Goal: Task Accomplishment & Management: Complete application form

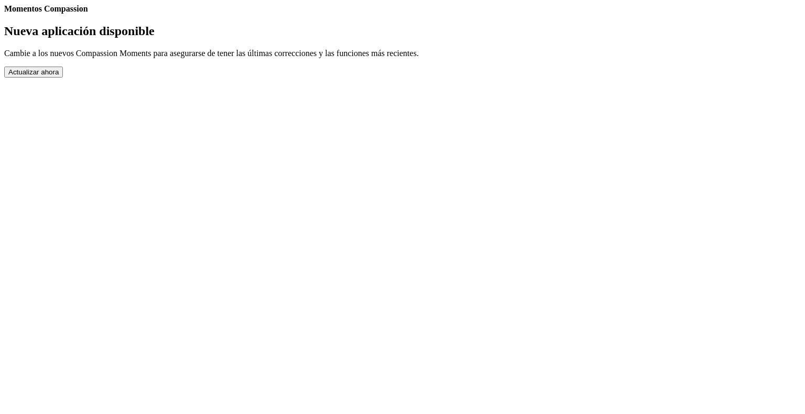
click at [63, 78] on button "Actualizar ahora" at bounding box center [33, 72] width 59 height 11
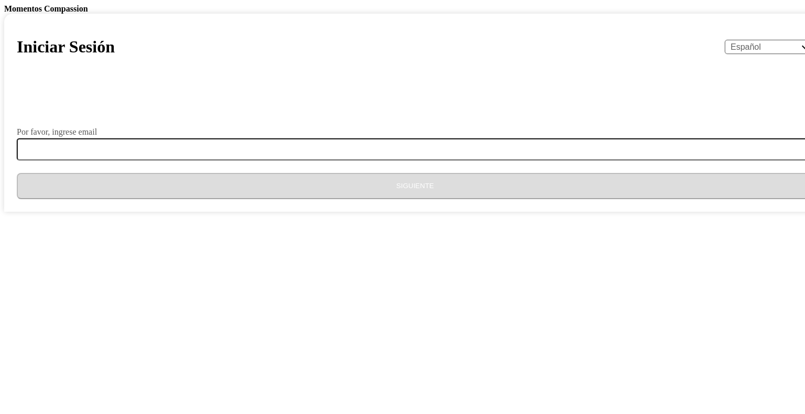
select select "es"
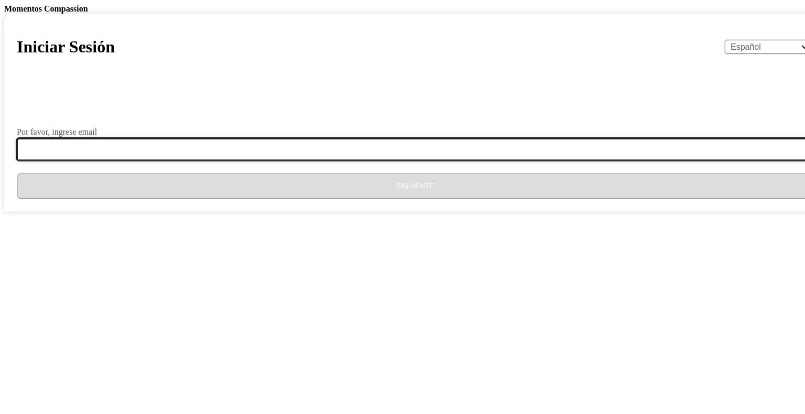
click at [297, 160] on input "Por favor, ingrese email" at bounding box center [422, 149] width 810 height 22
type input "mmolinadedubon@gmail.com"
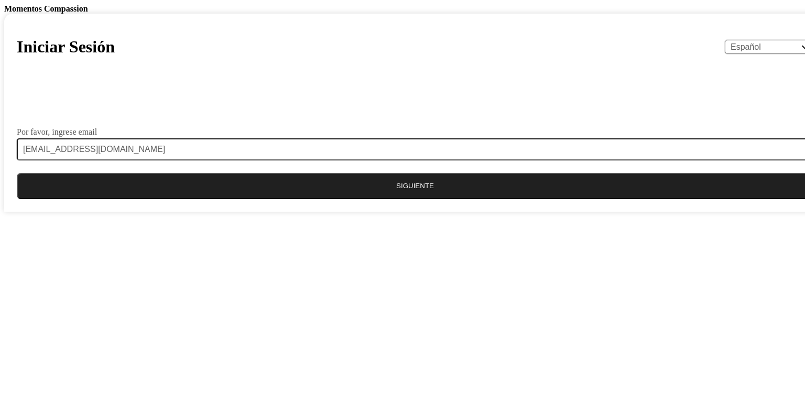
click at [400, 199] on button "Siguiente" at bounding box center [415, 186] width 797 height 26
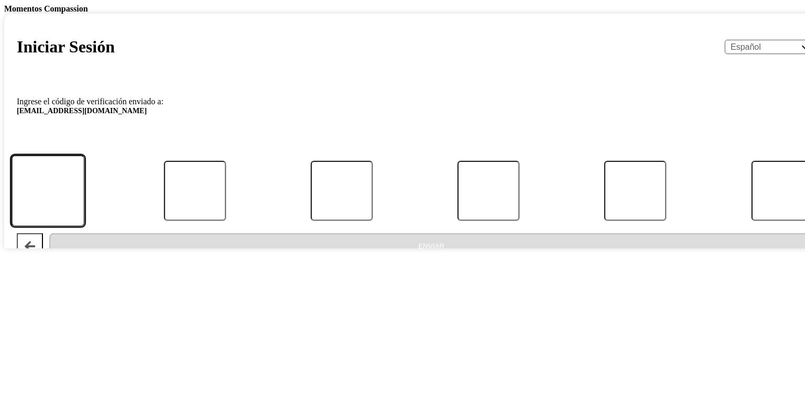
click at [85, 226] on input "Código" at bounding box center [48, 191] width 74 height 72
type input "5"
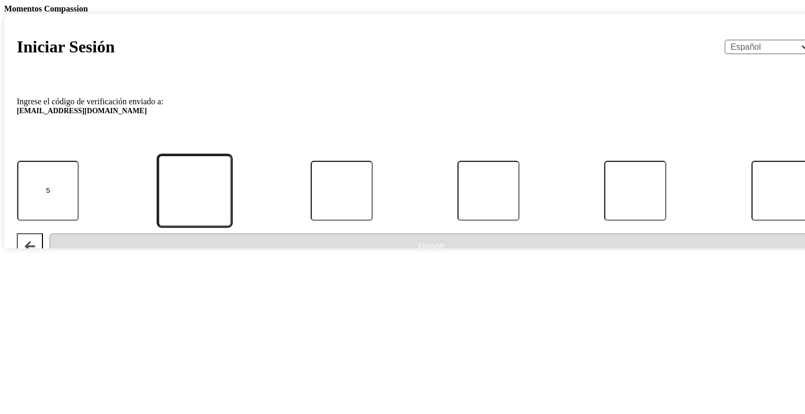
type input "0"
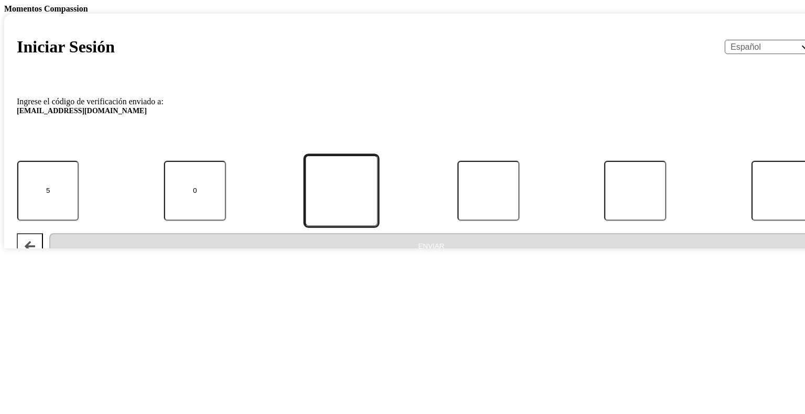
type input "2"
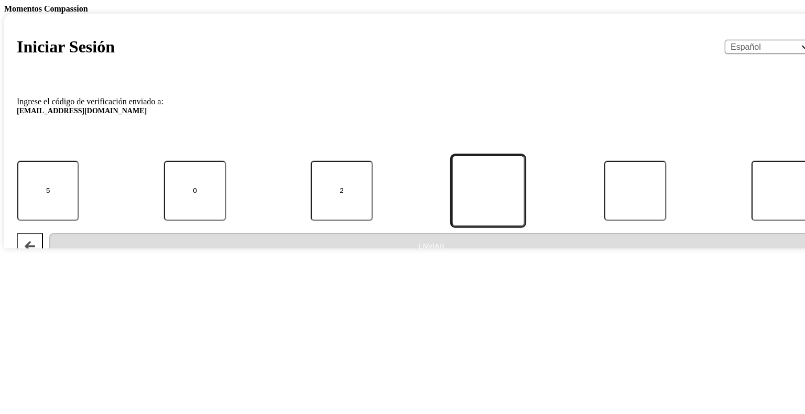
type input "9"
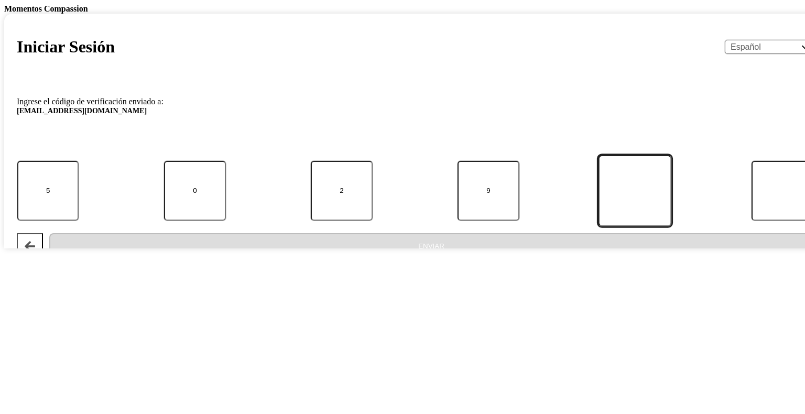
type input "5"
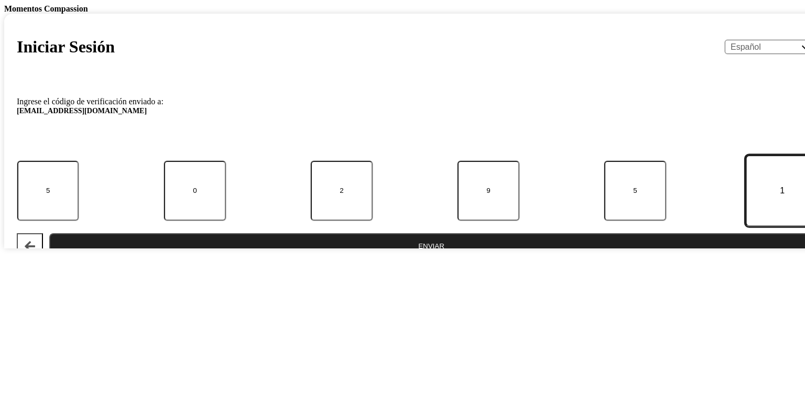
type input "1"
click at [406, 260] on button "Enviar" at bounding box center [431, 246] width 764 height 26
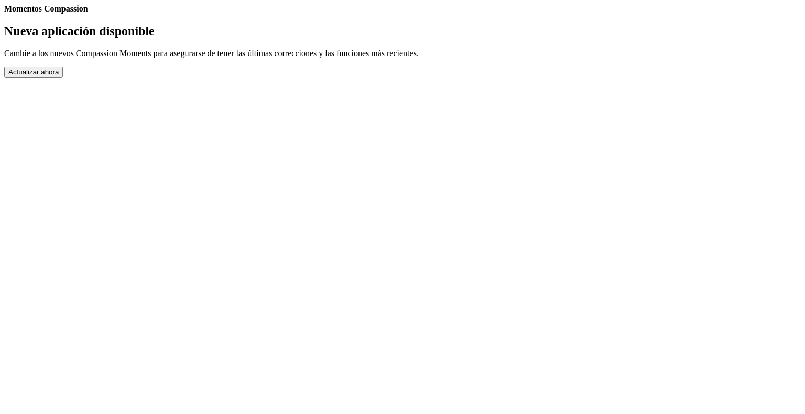
click at [63, 78] on button "Actualizar ahora" at bounding box center [33, 72] width 59 height 11
